Goal: Transaction & Acquisition: Purchase product/service

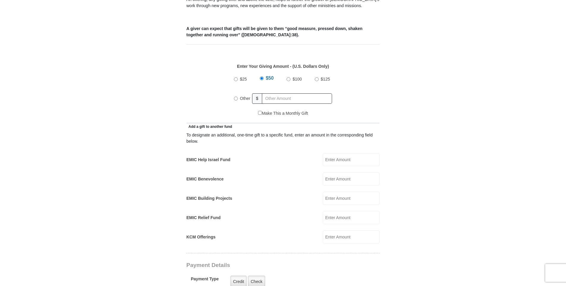
scroll to position [238, 0]
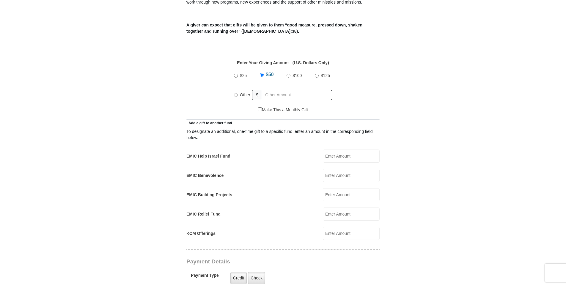
click at [341, 227] on input "KCM Offerings" at bounding box center [351, 233] width 57 height 13
click at [235, 93] on input "Other" at bounding box center [236, 95] width 4 height 4
radio input "true"
type input "350"
click at [341, 229] on input "KCM Offerings" at bounding box center [351, 233] width 57 height 13
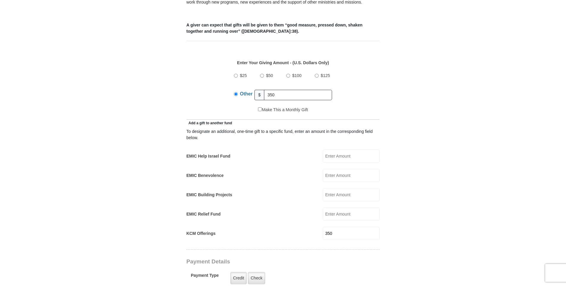
type input "350"
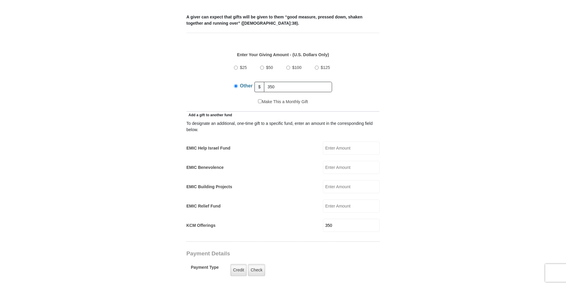
scroll to position [226, 0]
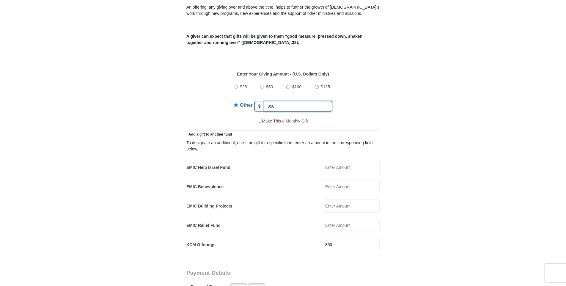
click at [277, 101] on input "350" at bounding box center [298, 106] width 68 height 10
type input "350.00"
click at [340, 239] on input "350" at bounding box center [351, 244] width 57 height 13
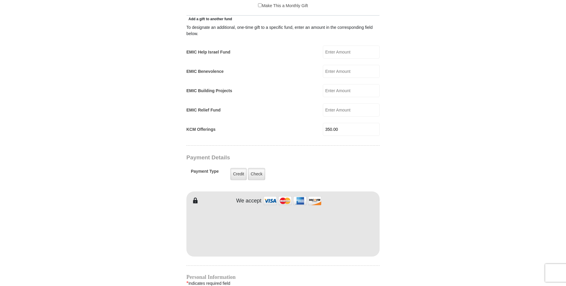
scroll to position [345, 0]
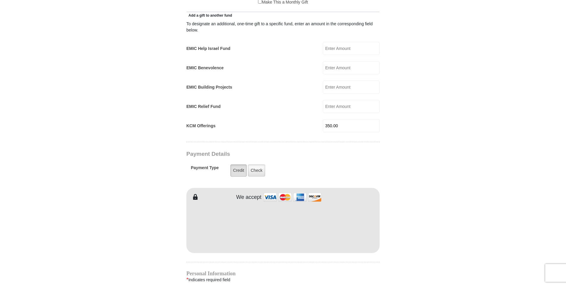
type input "350.00"
click at [237, 164] on label "Credit" at bounding box center [238, 170] width 16 height 12
click at [0, 0] on input "Credit" at bounding box center [0, 0] width 0 height 0
click at [494, 148] on body "Eagle Mountain International Church Online Giving Because of gifts like yours, …" at bounding box center [283, 199] width 566 height 1088
click at [131, 213] on form "Eagle Mountain International Church Online Giving Because of gifts like yours, …" at bounding box center [282, 118] width 339 height 879
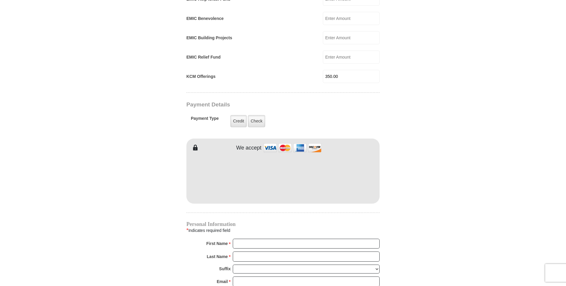
scroll to position [405, 0]
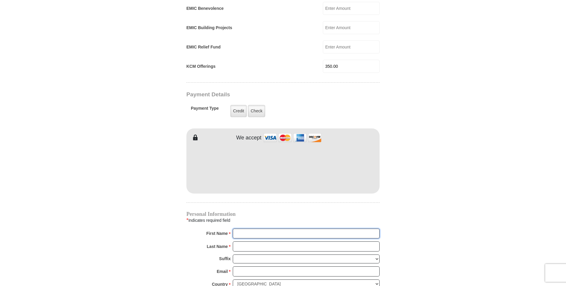
click at [257, 228] on input "First Name *" at bounding box center [306, 233] width 147 height 10
type input "Jon & Michelle"
type input "Mostrom"
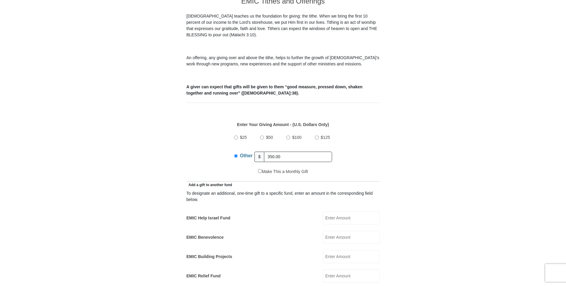
scroll to position [178, 0]
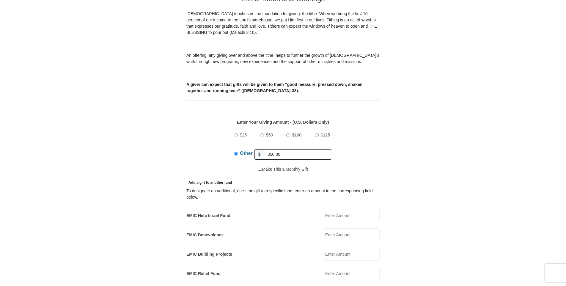
click at [236, 152] on input "Other" at bounding box center [236, 154] width 4 height 4
drag, startPoint x: 289, startPoint y: 146, endPoint x: 270, endPoint y: 148, distance: 18.5
click at [266, 149] on input "350.00" at bounding box center [298, 154] width 68 height 10
drag, startPoint x: 370, startPoint y: 138, endPoint x: 376, endPoint y: 142, distance: 7.1
click at [371, 139] on div "$25 $50 $100 $125 Other $" at bounding box center [283, 146] width 187 height 39
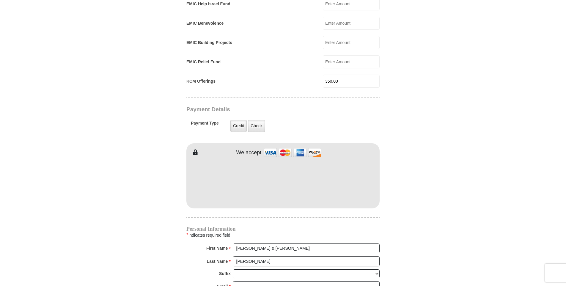
scroll to position [386, 0]
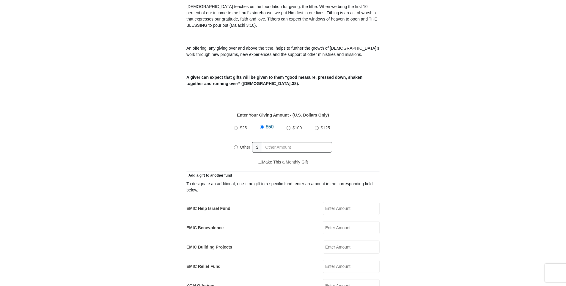
scroll to position [238, 0]
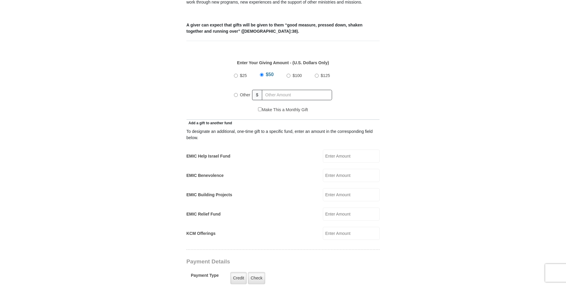
click at [234, 93] on input "Other" at bounding box center [236, 95] width 4 height 4
radio input "true"
click at [349, 229] on input "KCM Offerings" at bounding box center [351, 233] width 57 height 13
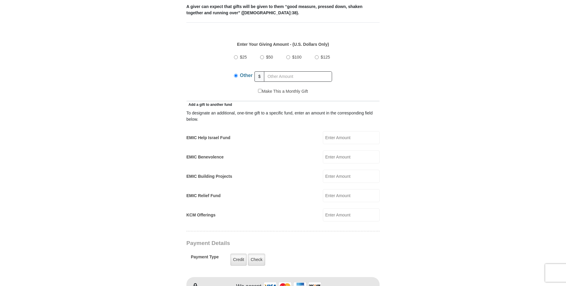
scroll to position [267, 0]
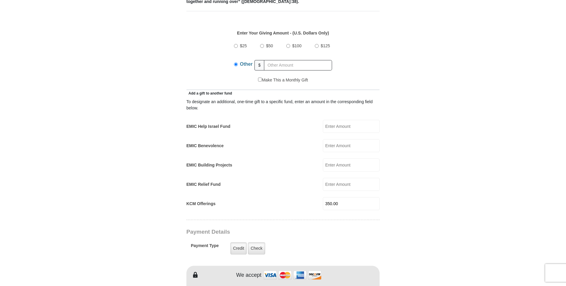
type input "350.00"
click at [238, 242] on label "Credit" at bounding box center [238, 248] width 16 height 12
click at [0, 0] on input "Credit" at bounding box center [0, 0] width 0 height 0
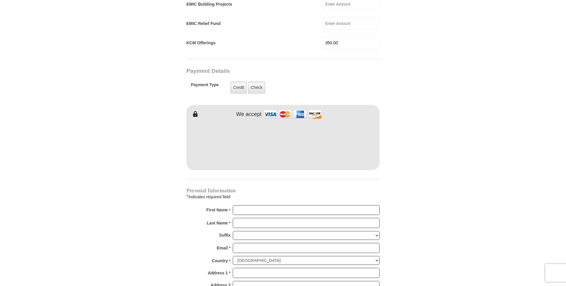
scroll to position [446, 0]
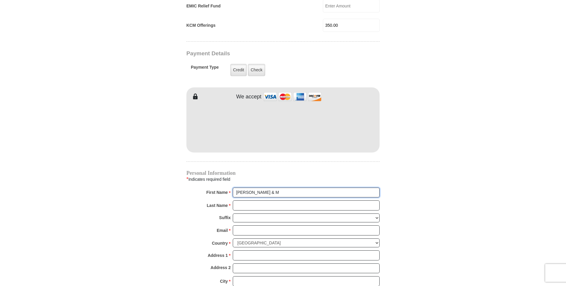
type input "Jon & Michelle"
type input "Mostrom"
click at [246, 225] on input "Email *" at bounding box center [306, 230] width 147 height 10
type input "kingdomair55@att.net"
type input "8006 E. 133rd Street"
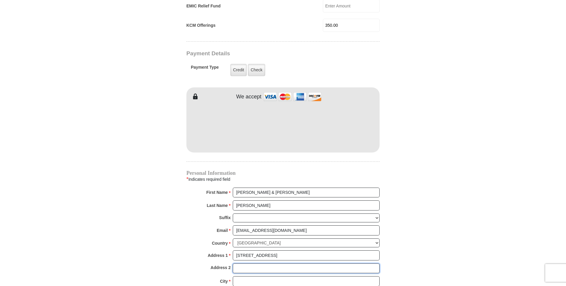
type input "8006 E. 133rd Street"
type input "Grandview"
select select "MO"
type input "64030-3502"
type input "6164038245"
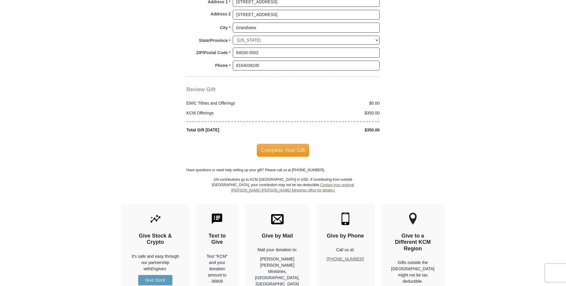
scroll to position [683, 0]
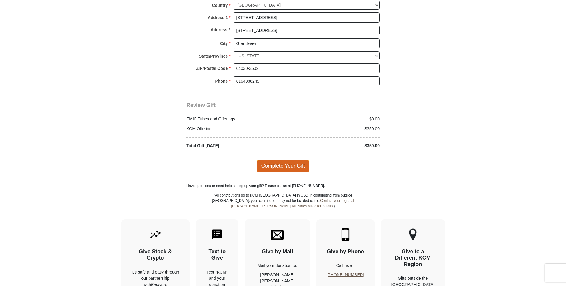
click at [280, 160] on span "Complete Your Gift" at bounding box center [283, 166] width 53 height 12
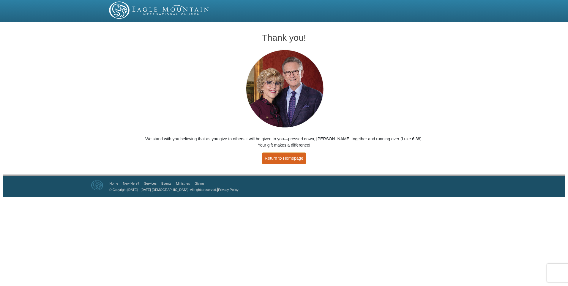
click at [281, 155] on link "Return to Homepage" at bounding box center [284, 158] width 44 height 12
